Goal: Information Seeking & Learning: Find specific fact

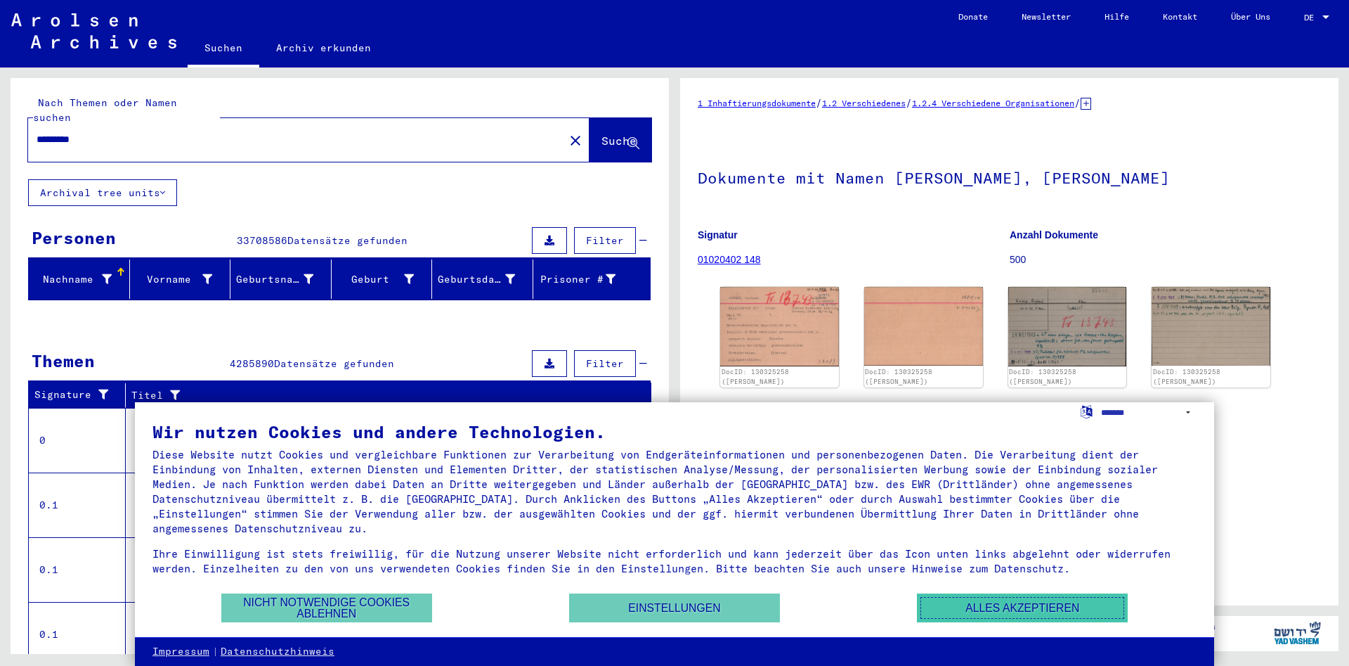
click at [1005, 604] on button "Alles akzeptieren" at bounding box center [1022, 607] width 211 height 29
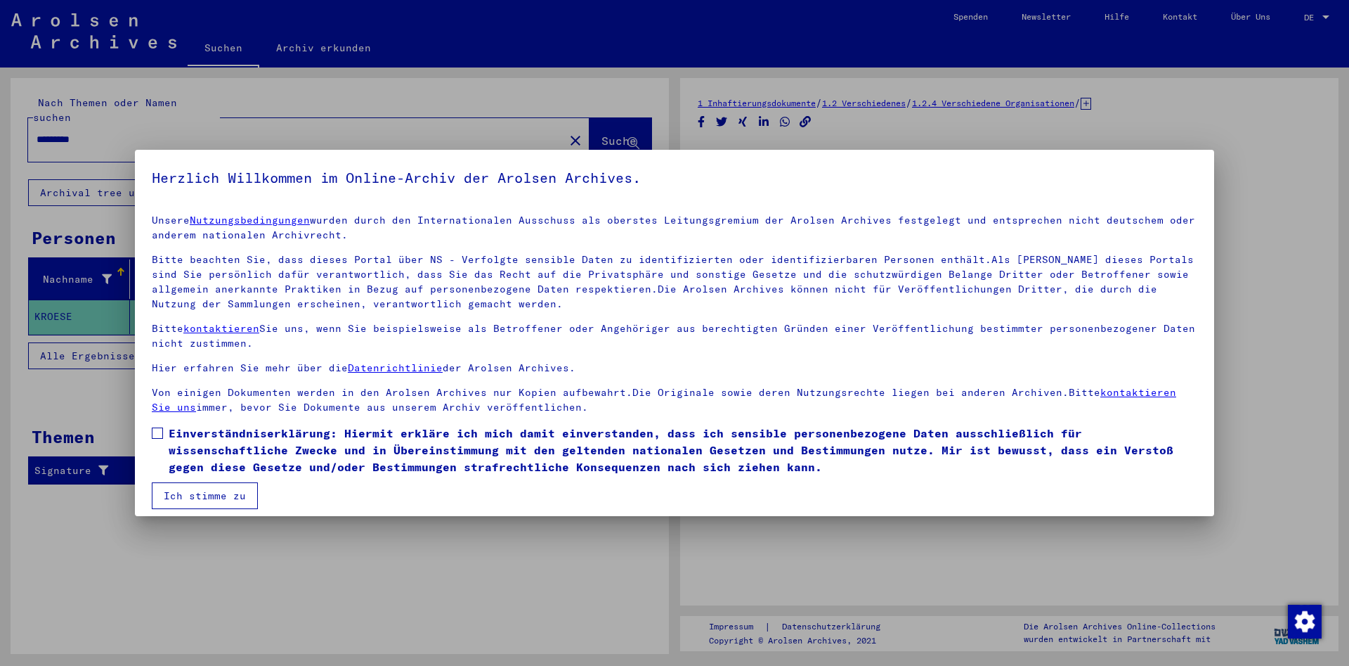
click at [233, 496] on button "Ich stimme zu" at bounding box center [205, 495] width 106 height 27
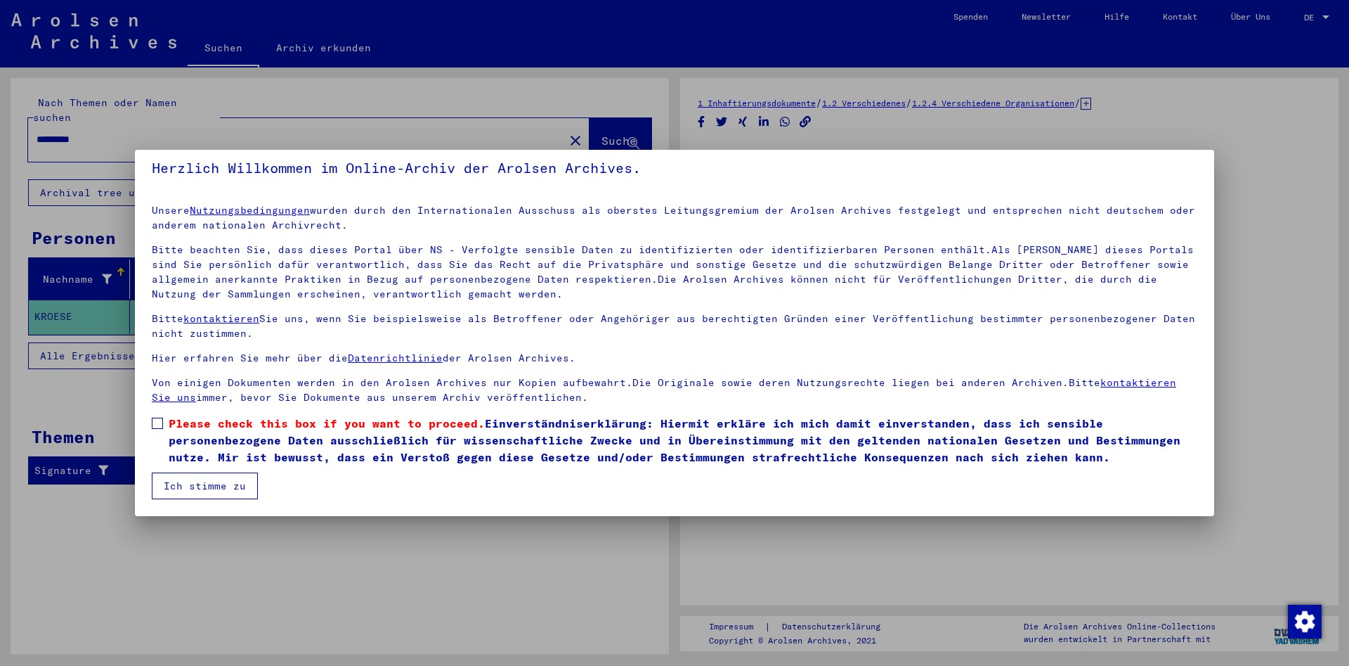
click at [164, 420] on label "Please check this box if you want to proceed. Einverständniserklärung: Hiermit …" at bounding box center [675, 440] width 1046 height 51
click at [155, 421] on span at bounding box center [157, 422] width 11 height 11
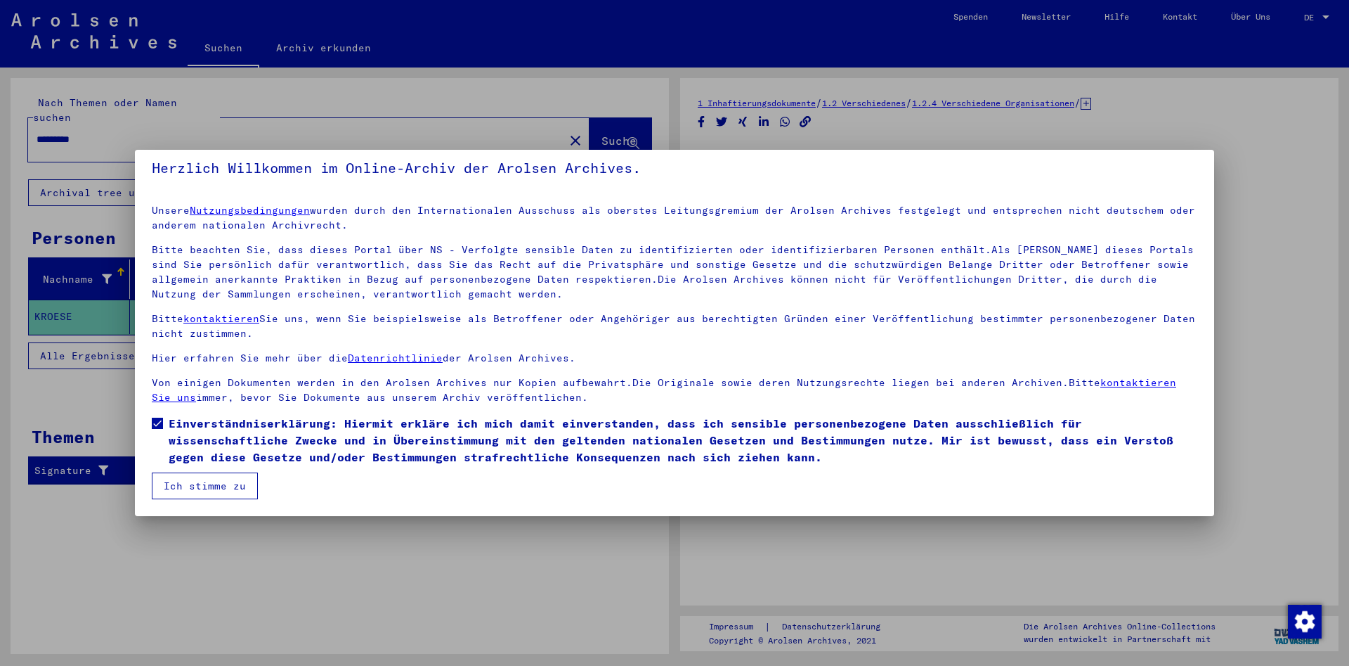
click at [218, 491] on button "Ich stimme zu" at bounding box center [205, 485] width 106 height 27
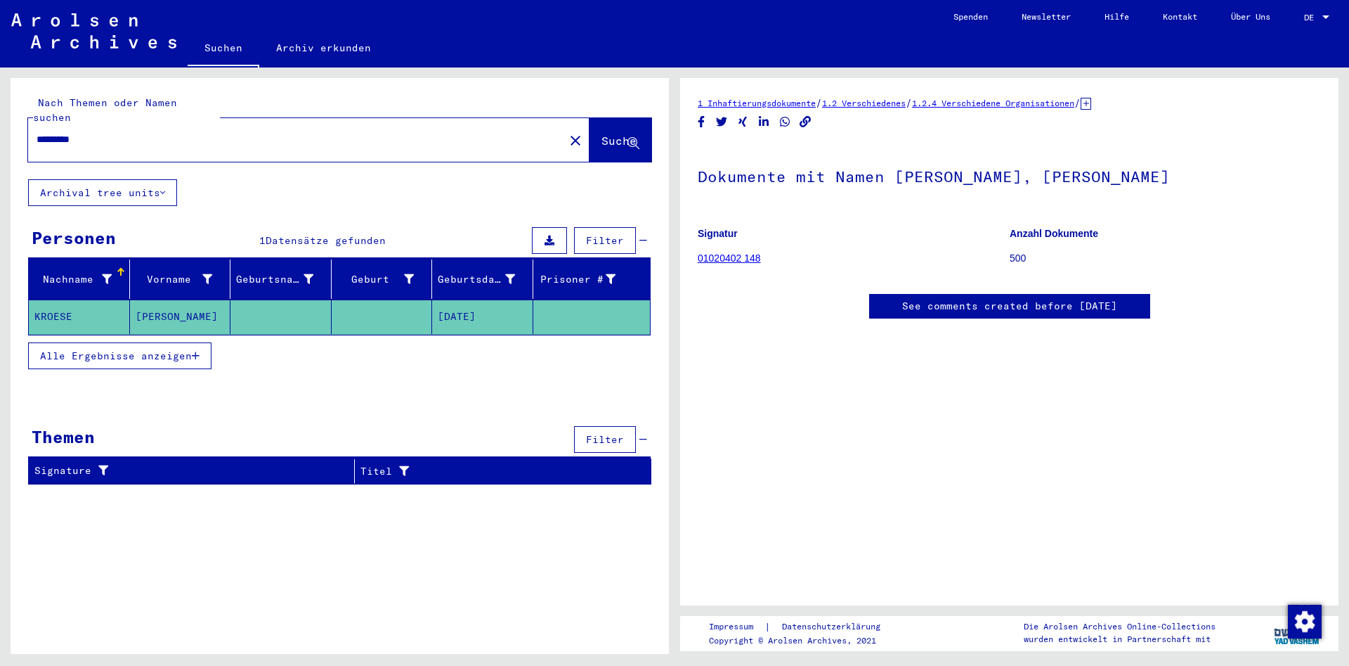
click at [88, 305] on mat-cell "KROESE" at bounding box center [79, 316] width 101 height 34
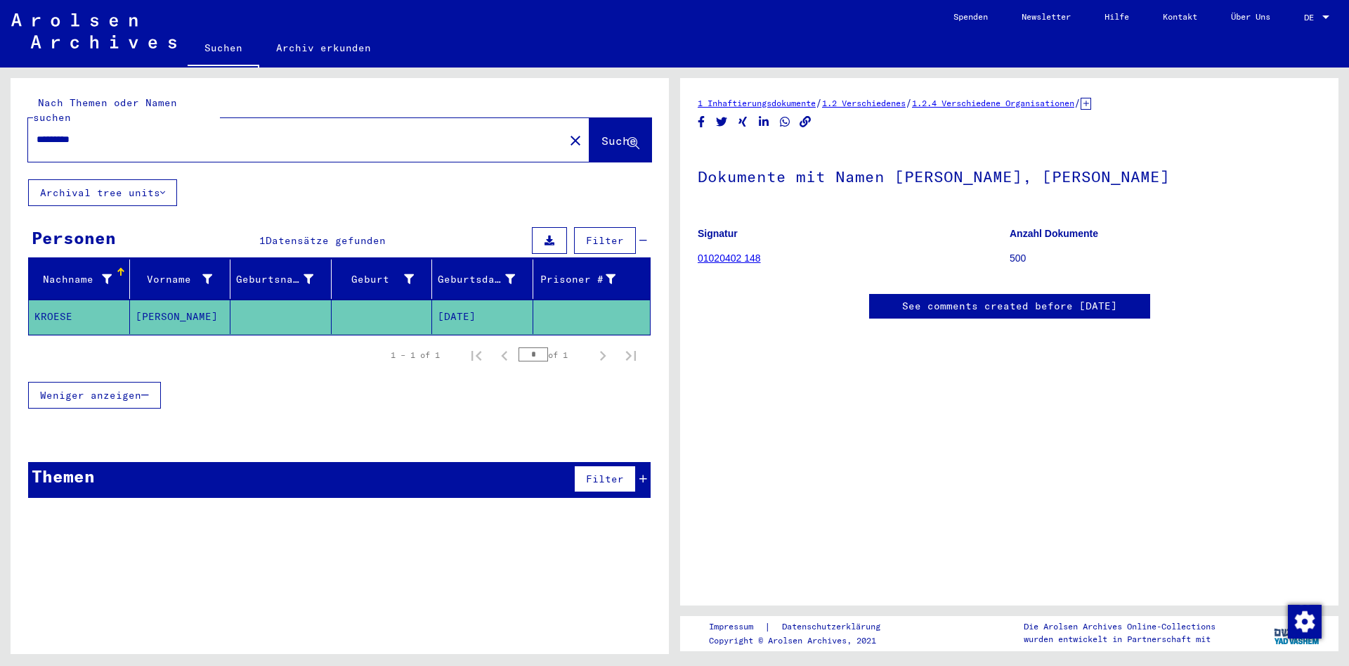
click at [83, 299] on mat-cell "KROESE" at bounding box center [79, 316] width 101 height 34
click at [117, 389] on span "Weniger anzeigen" at bounding box center [90, 395] width 101 height 13
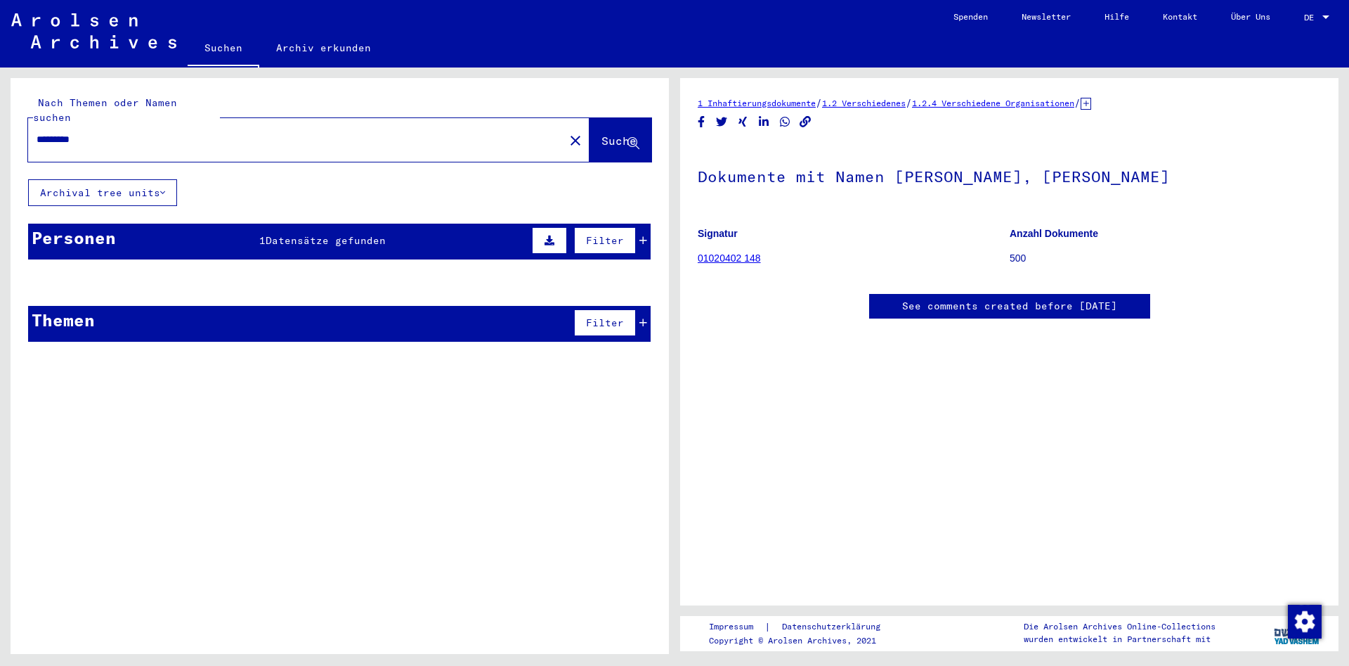
type input "**********"
click at [602, 134] on span "Suche" at bounding box center [619, 141] width 35 height 14
